Goal: Communication & Community: Answer question/provide support

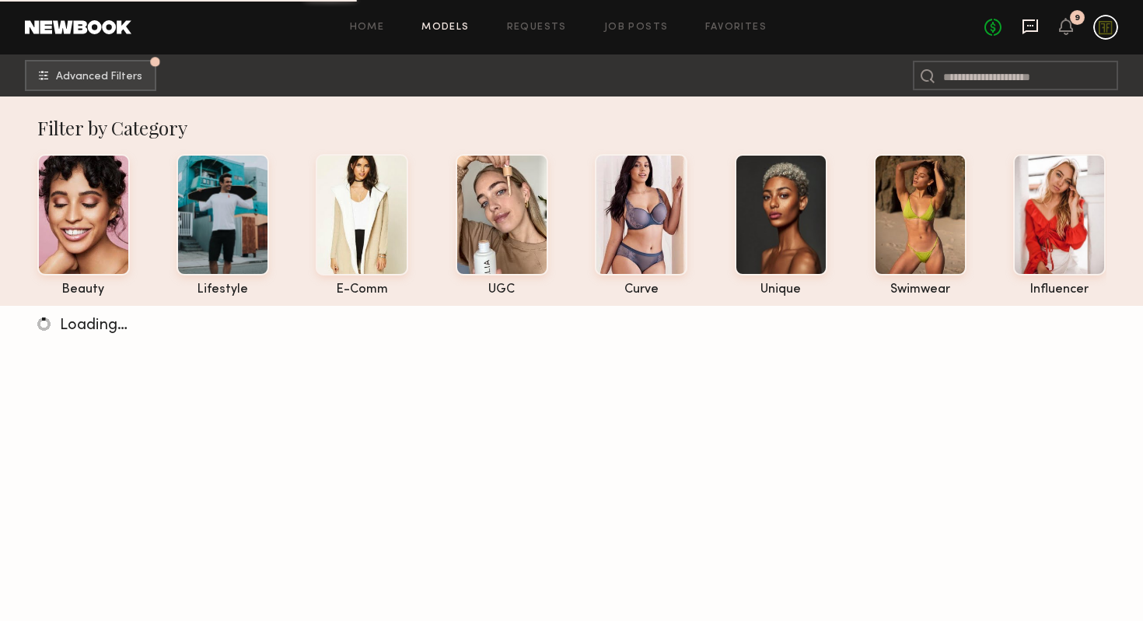
click at [1034, 30] on icon at bounding box center [1031, 26] width 16 height 15
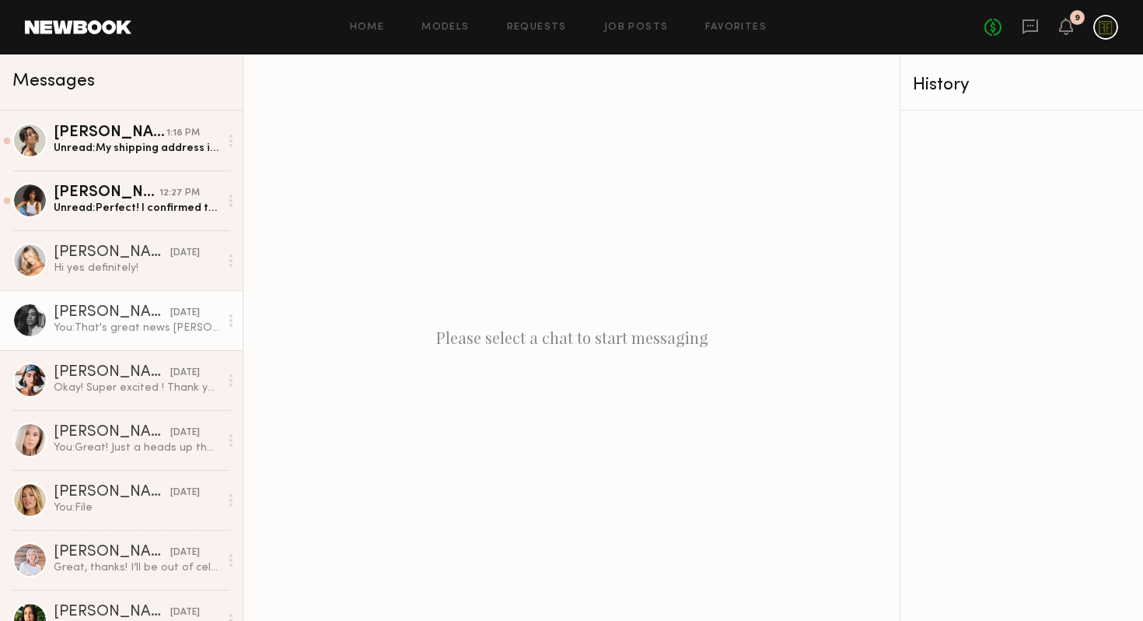
click at [106, 329] on div "You: That's great news [PERSON_NAME]! We're so excited to see your video and th…" at bounding box center [137, 327] width 166 height 15
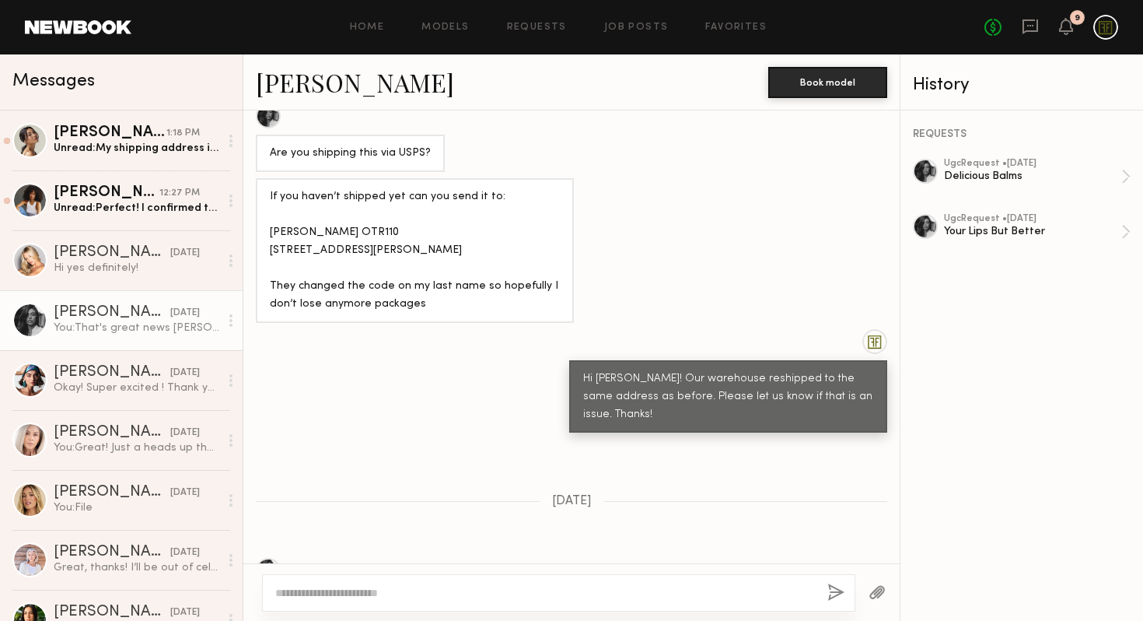
scroll to position [131, 0]
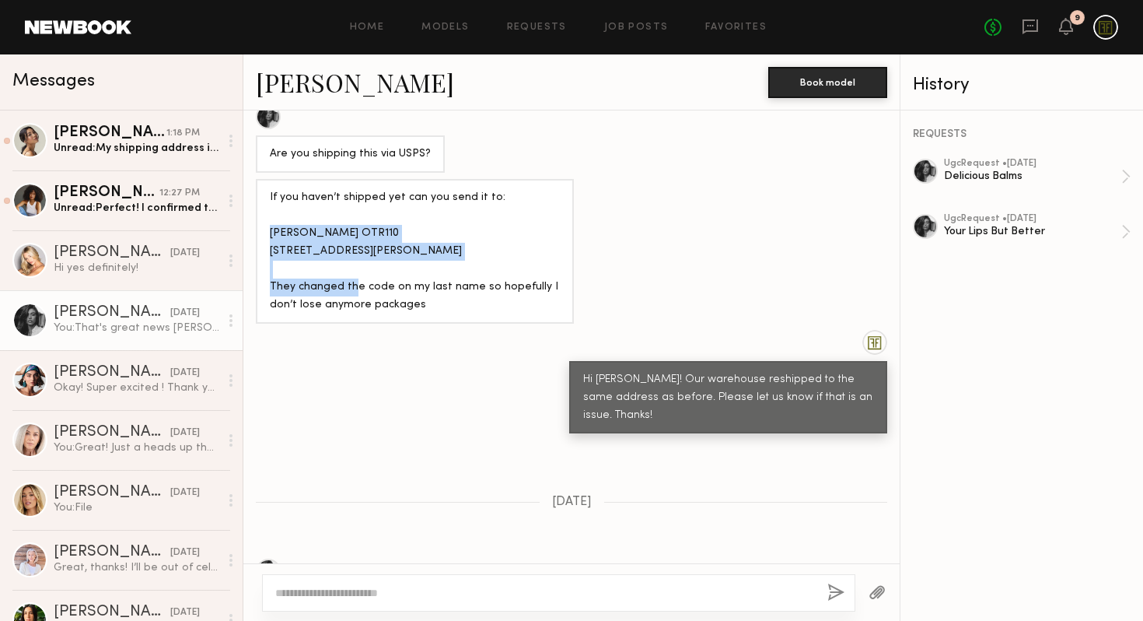
drag, startPoint x: 386, startPoint y: 276, endPoint x: 256, endPoint y: 229, distance: 139.0
click at [257, 229] on div "If you haven’t shipped yet can you send it to: [PERSON_NAME] OTR110 [STREET_ADD…" at bounding box center [415, 251] width 318 height 145
copy div "[PERSON_NAME] OTR110 [STREET_ADDRESS][PERSON_NAME]"
click at [100, 195] on div "[PERSON_NAME]" at bounding box center [107, 193] width 106 height 16
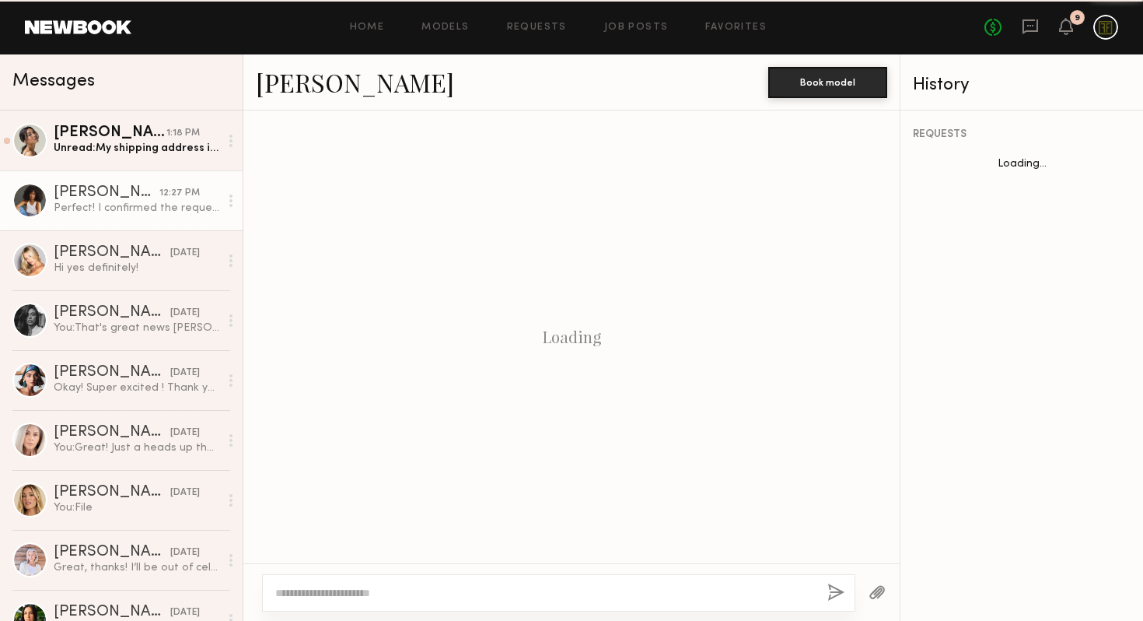
scroll to position [706, 0]
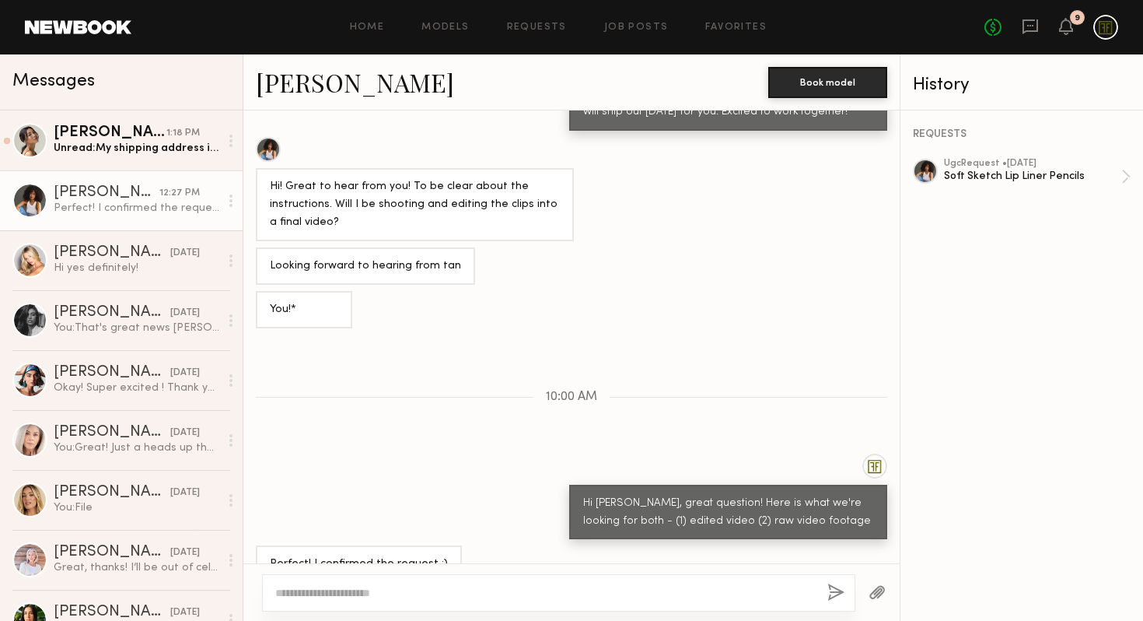
click at [483, 582] on div at bounding box center [558, 592] width 593 height 37
click at [505, 598] on textarea at bounding box center [545, 593] width 540 height 16
type textarea "**********"
click at [832, 589] on button "button" at bounding box center [835, 592] width 17 height 19
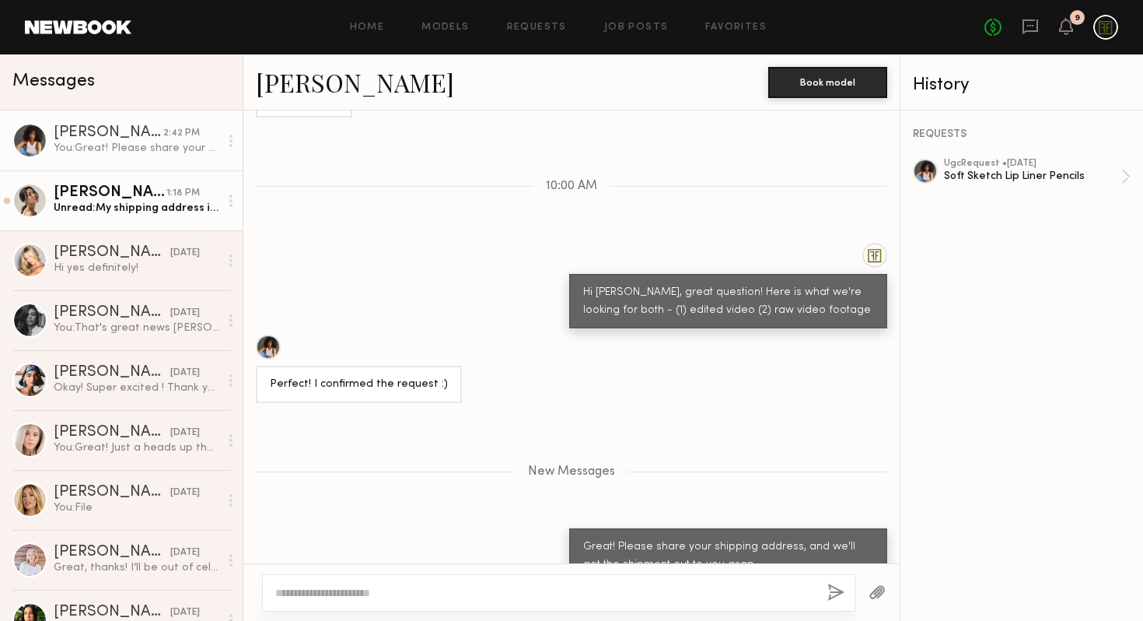
click at [136, 202] on div "Unread: My shipping address is [PERSON_NAME] [STREET_ADDRESS][PERSON_NAME]" at bounding box center [137, 208] width 166 height 15
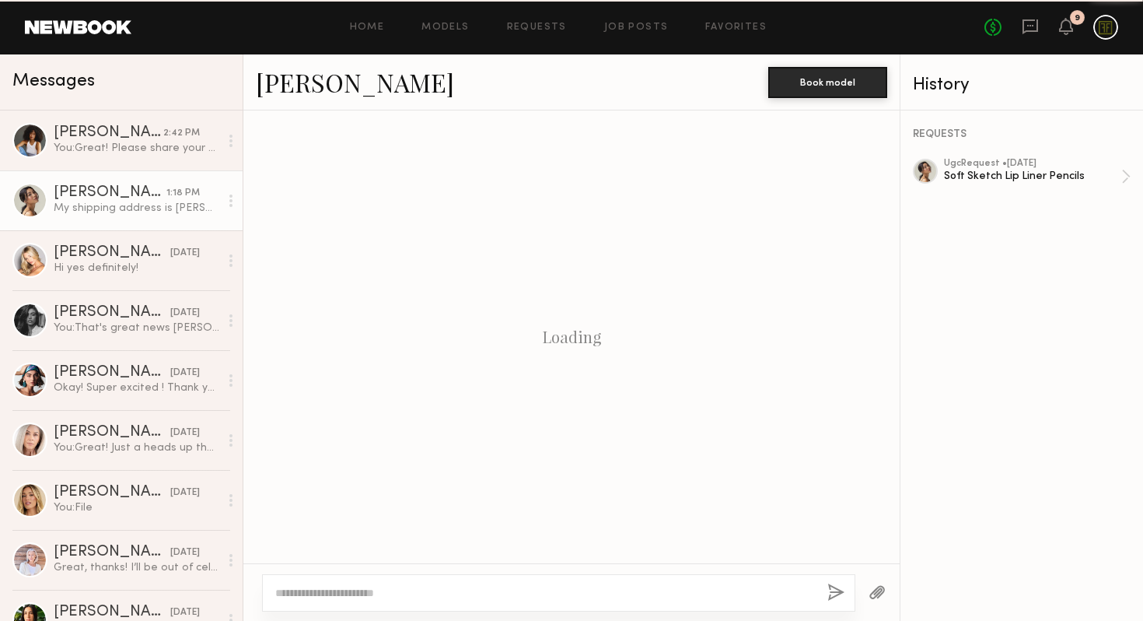
scroll to position [765, 0]
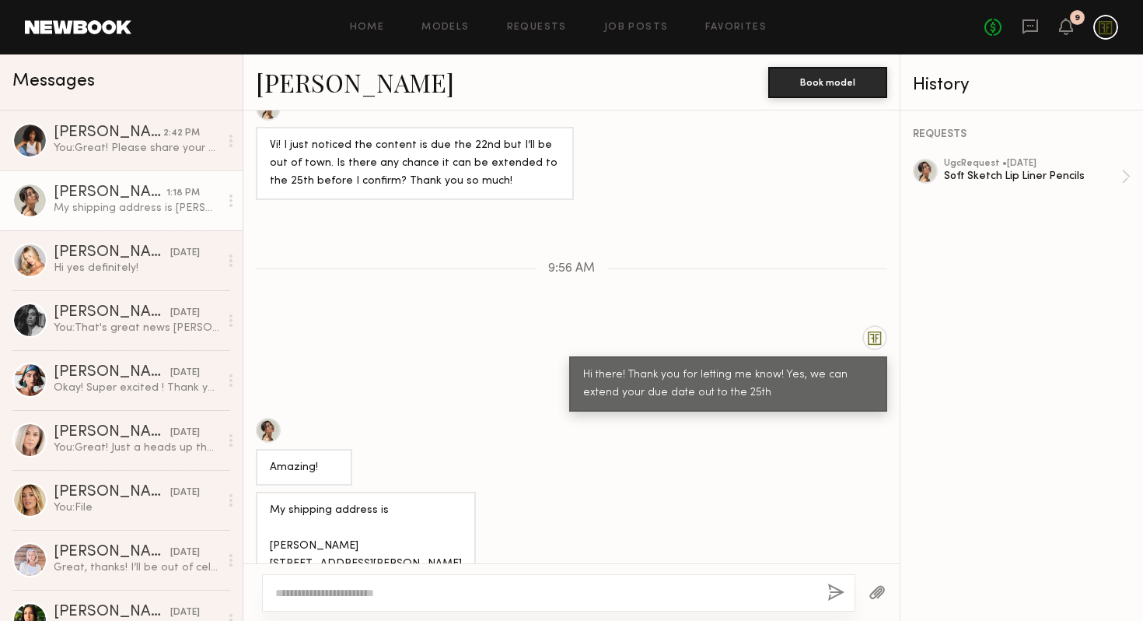
drag, startPoint x: 389, startPoint y: 530, endPoint x: 271, endPoint y: 490, distance: 124.2
click at [271, 502] on div "My shipping address is [PERSON_NAME] [STREET_ADDRESS][PERSON_NAME]" at bounding box center [366, 538] width 192 height 72
copy div "[PERSON_NAME] [STREET_ADDRESS][PERSON_NAME]"
click at [133, 144] on div "You: Great! Please share your shipping address, and we'll get the shipment out …" at bounding box center [137, 148] width 166 height 15
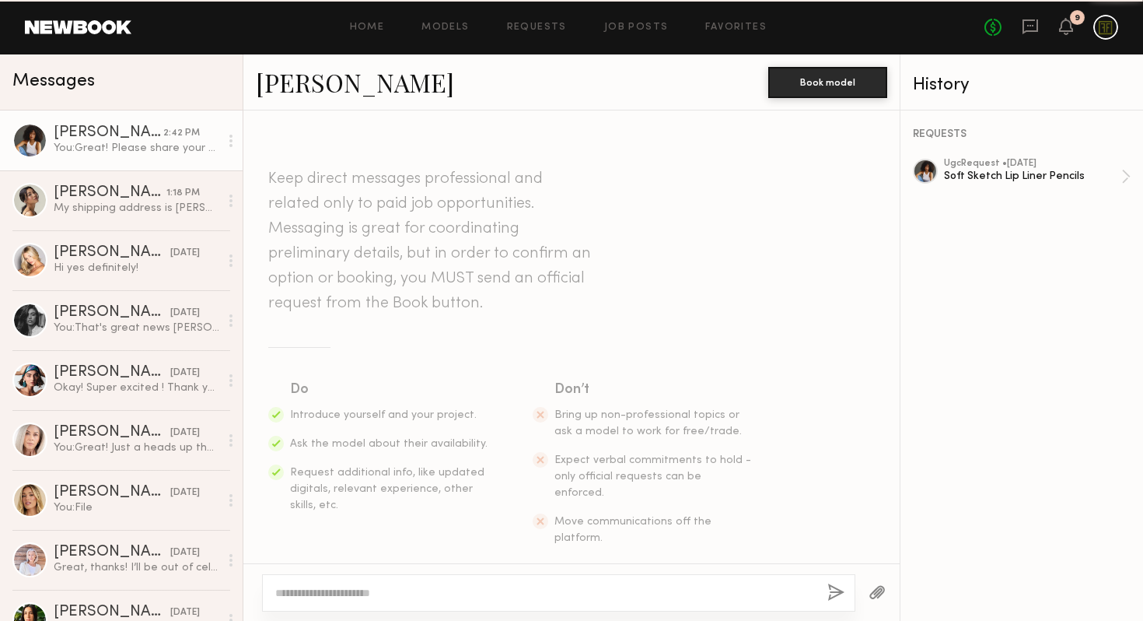
scroll to position [799, 0]
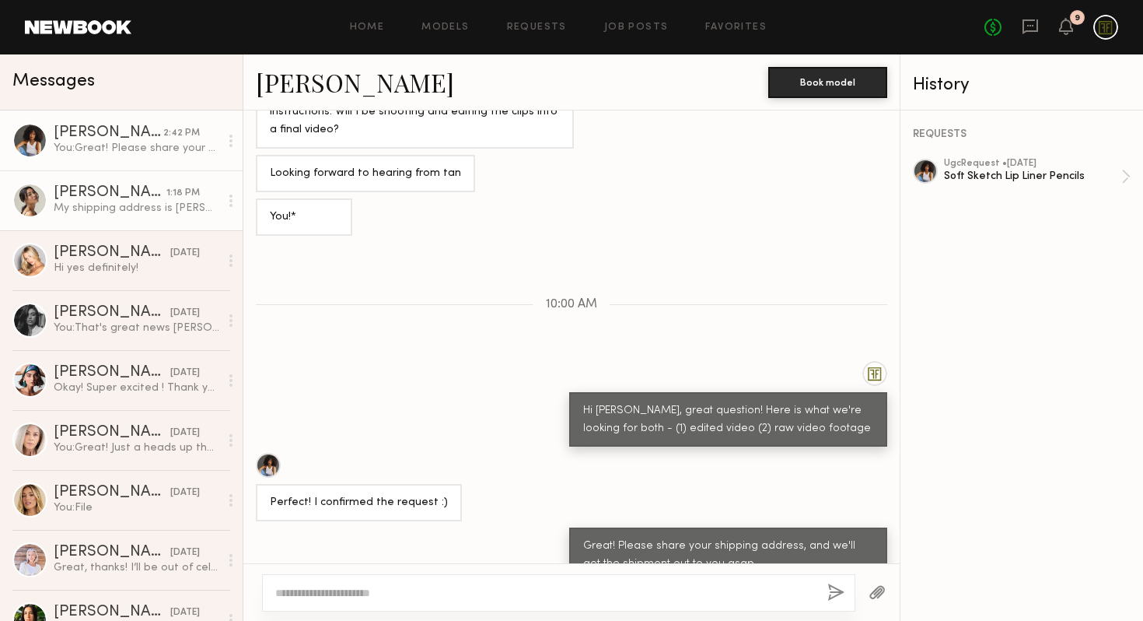
click at [106, 205] on div "My shipping address is [PERSON_NAME] [STREET_ADDRESS][PERSON_NAME]" at bounding box center [137, 208] width 166 height 15
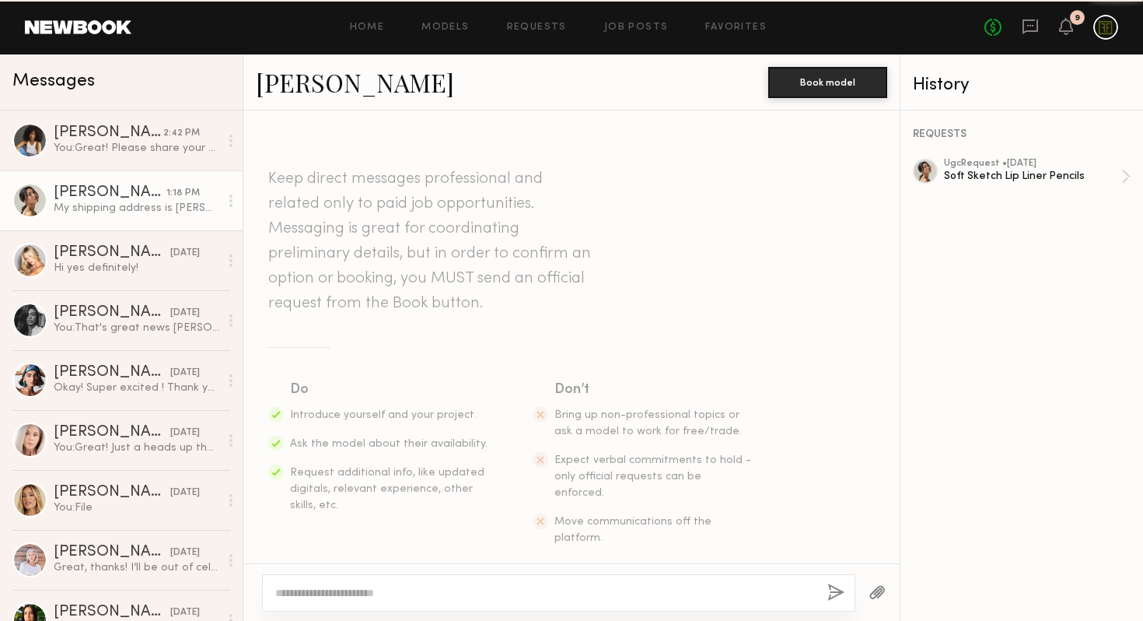
scroll to position [765, 0]
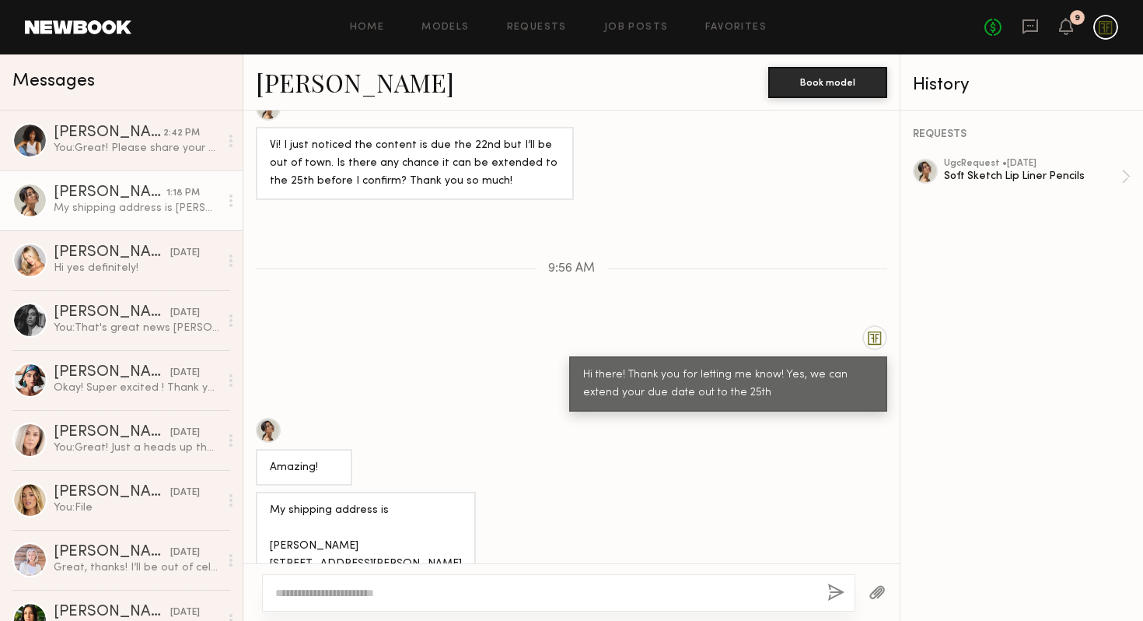
drag, startPoint x: 365, startPoint y: 529, endPoint x: 270, endPoint y: 491, distance: 102.2
click at [270, 502] on div "My shipping address is [PERSON_NAME] [STREET_ADDRESS][PERSON_NAME]" at bounding box center [366, 538] width 192 height 72
copy div "[PERSON_NAME] [STREET_ADDRESS][PERSON_NAME]"
click at [468, 327] on div "Hi there! Thank you for letting me know! Yes, we can extend your due date out t…" at bounding box center [571, 368] width 656 height 86
click at [121, 148] on div "You: Great! Please share your shipping address, and we'll get the shipment out …" at bounding box center [137, 148] width 166 height 15
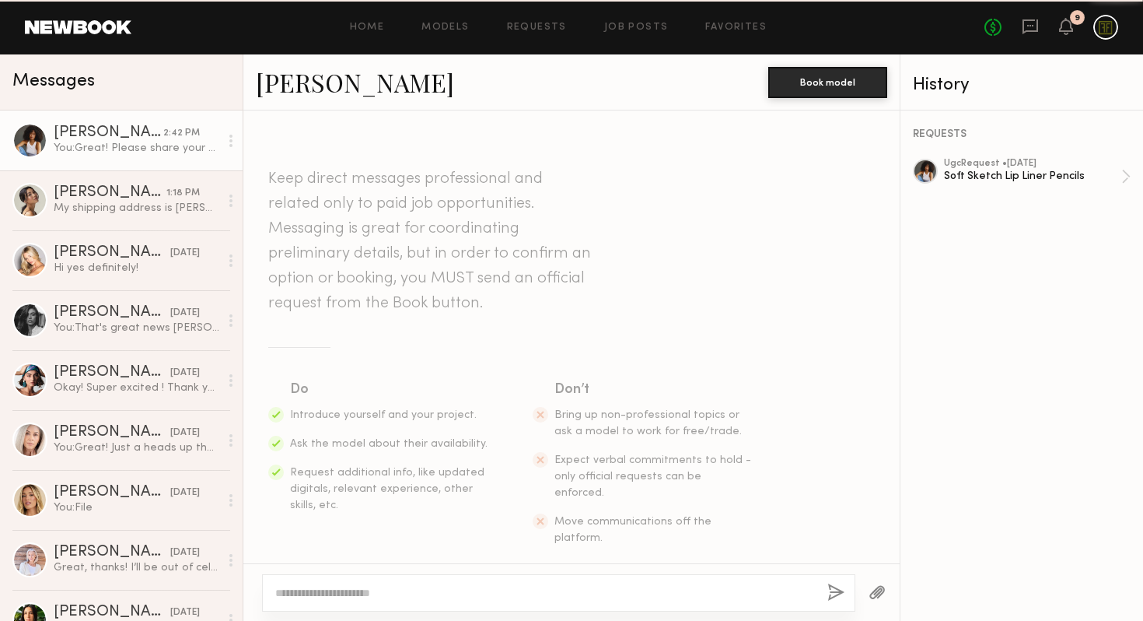
scroll to position [799, 0]
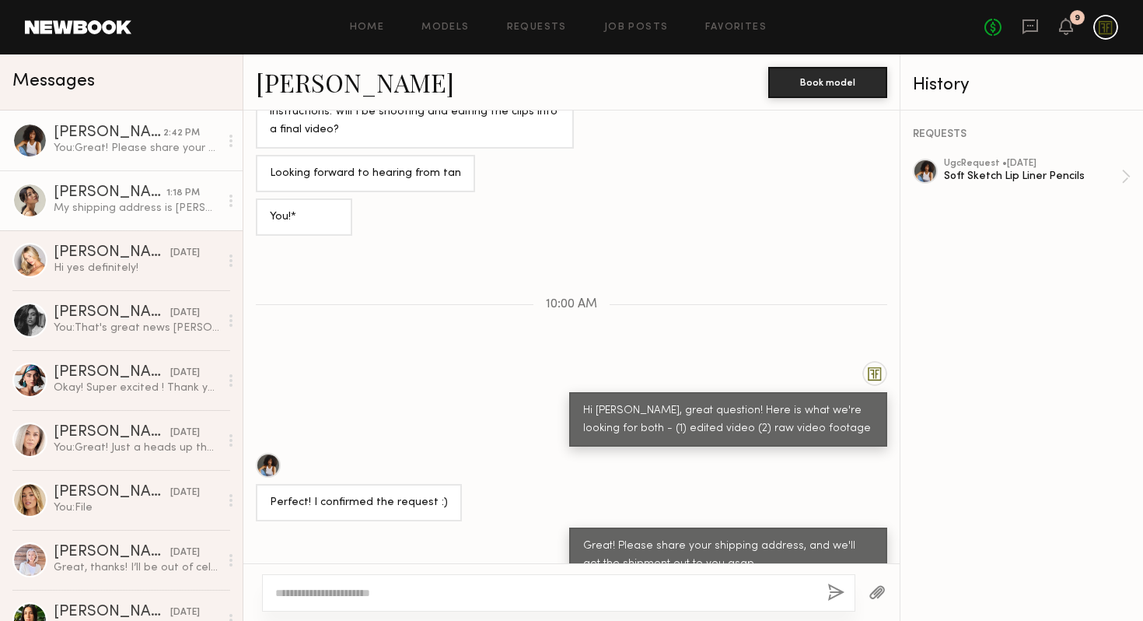
click at [121, 194] on div "[PERSON_NAME]" at bounding box center [110, 193] width 113 height 16
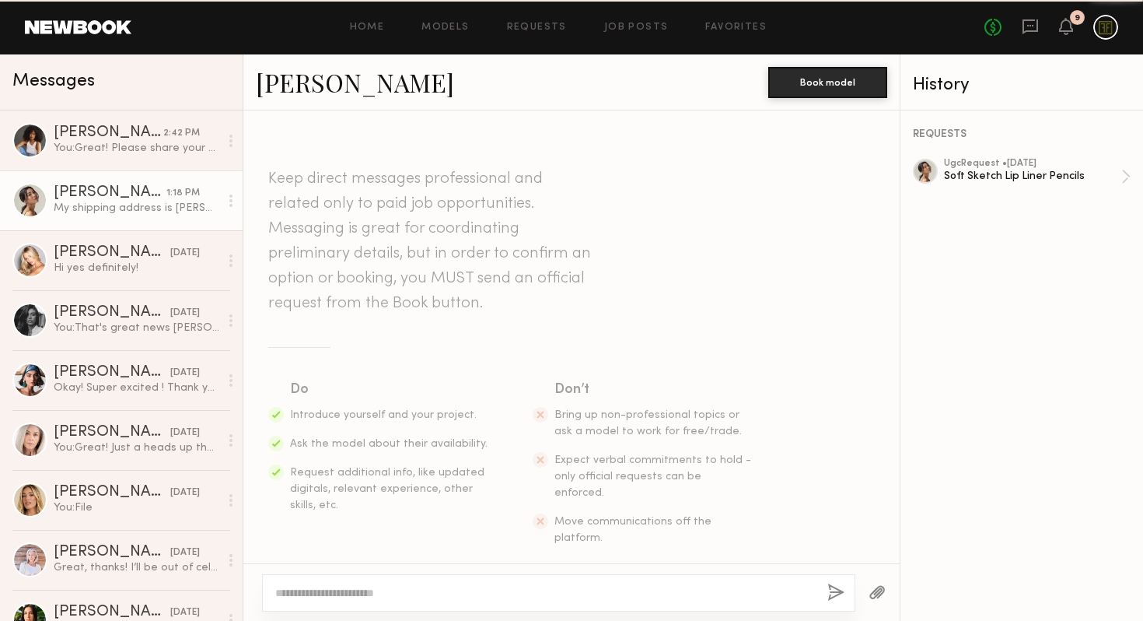
scroll to position [765, 0]
